Goal: Task Accomplishment & Management: Complete application form

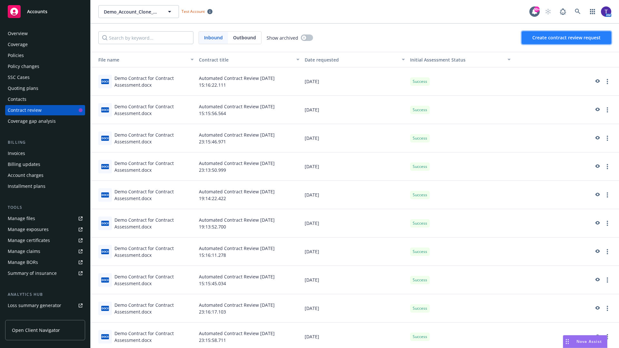
click at [566, 38] on span "Create contract review request" at bounding box center [566, 37] width 68 height 6
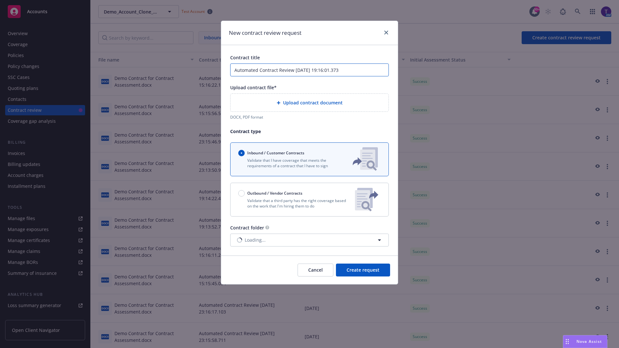
type input "Automated Contract Review [DATE] 19:16:01.373"
click at [309, 199] on p "Validate that a third party has the right coverage based on the work that I'm h…" at bounding box center [293, 203] width 111 height 11
radio input "false"
radio input "true"
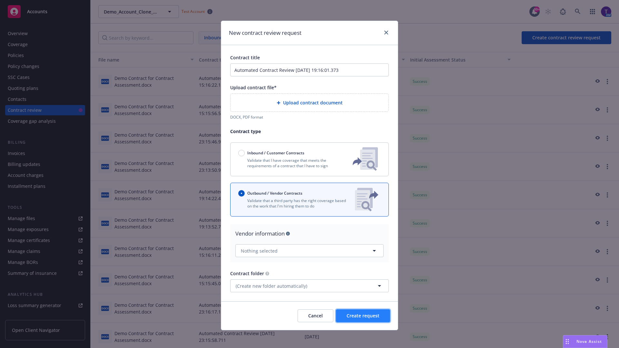
click at [363, 313] on span "Create request" at bounding box center [362, 315] width 33 height 6
